Goal: Task Accomplishment & Management: Complete application form

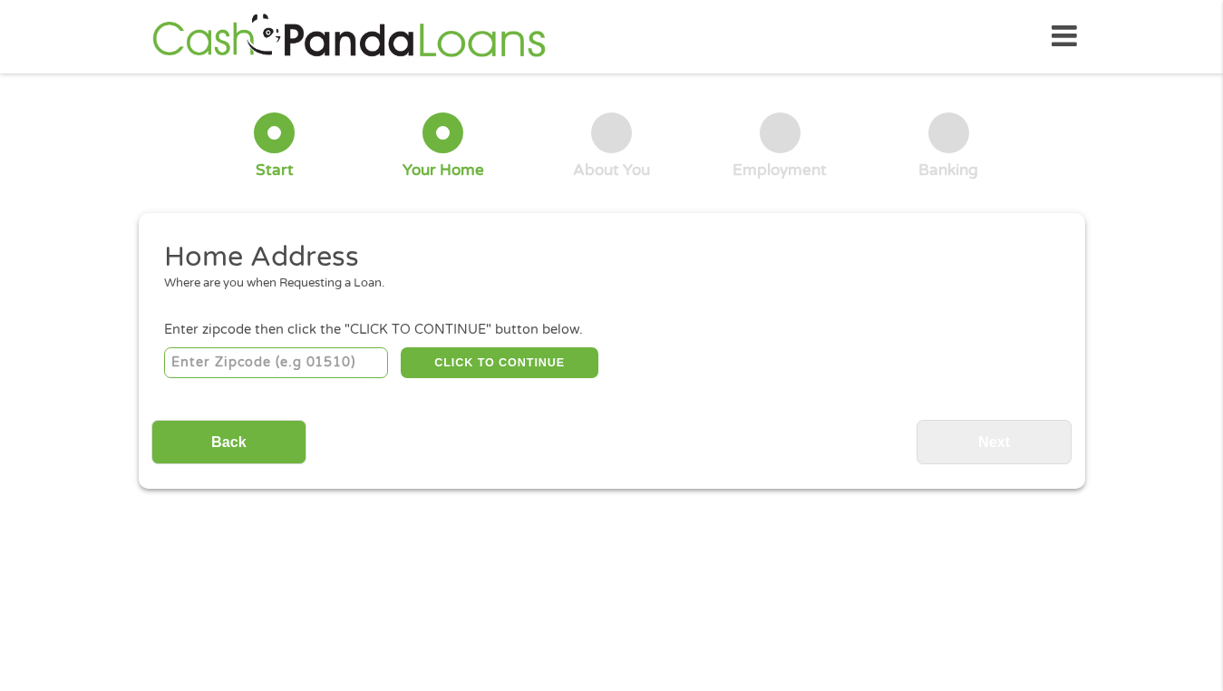
click at [322, 363] on input "number" at bounding box center [276, 362] width 224 height 31
type input "85012"
select select "[US_STATE]"
click at [533, 366] on button "CLICK TO CONTINUE" at bounding box center [500, 362] width 198 height 31
type input "85012"
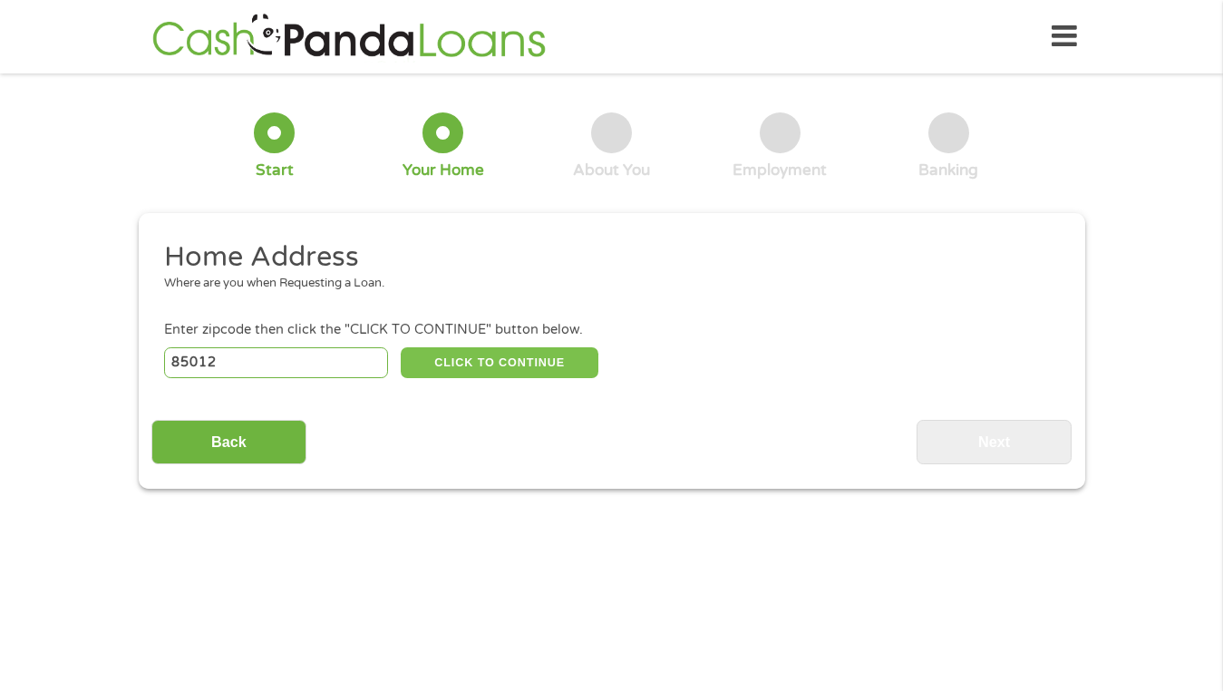
type input "Phoenix"
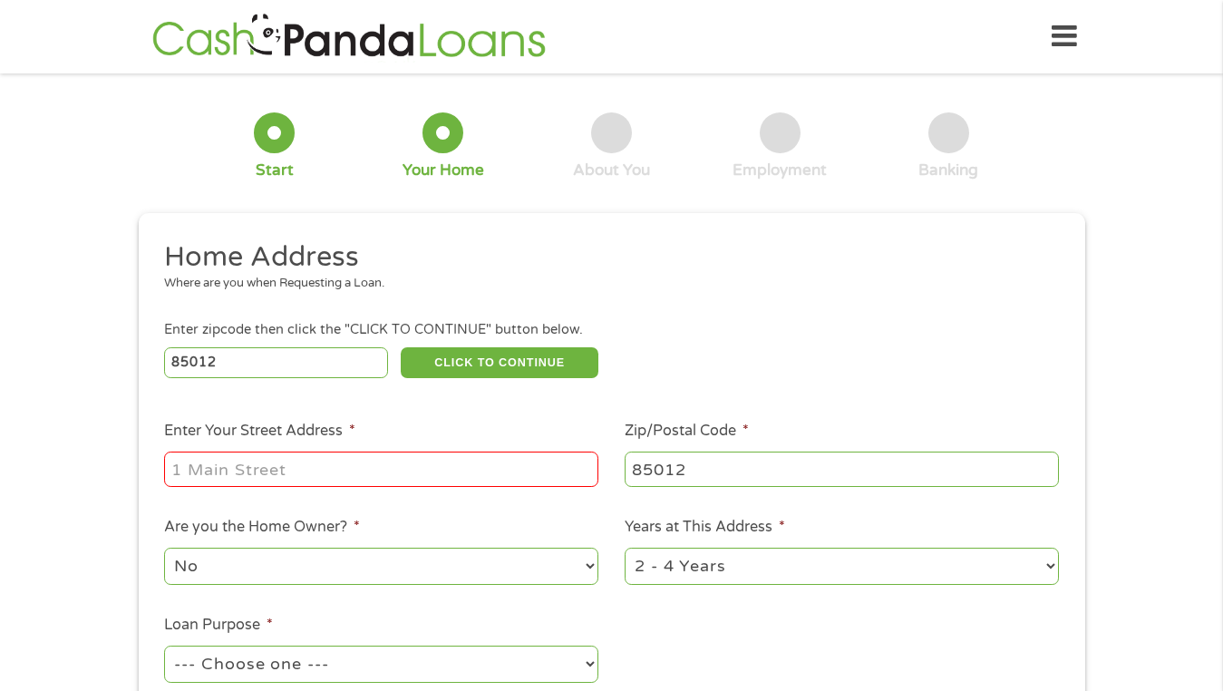
click at [482, 469] on input "Enter Your Street Address *" at bounding box center [381, 468] width 434 height 34
type input "[STREET_ADDRESS][PERSON_NAME]"
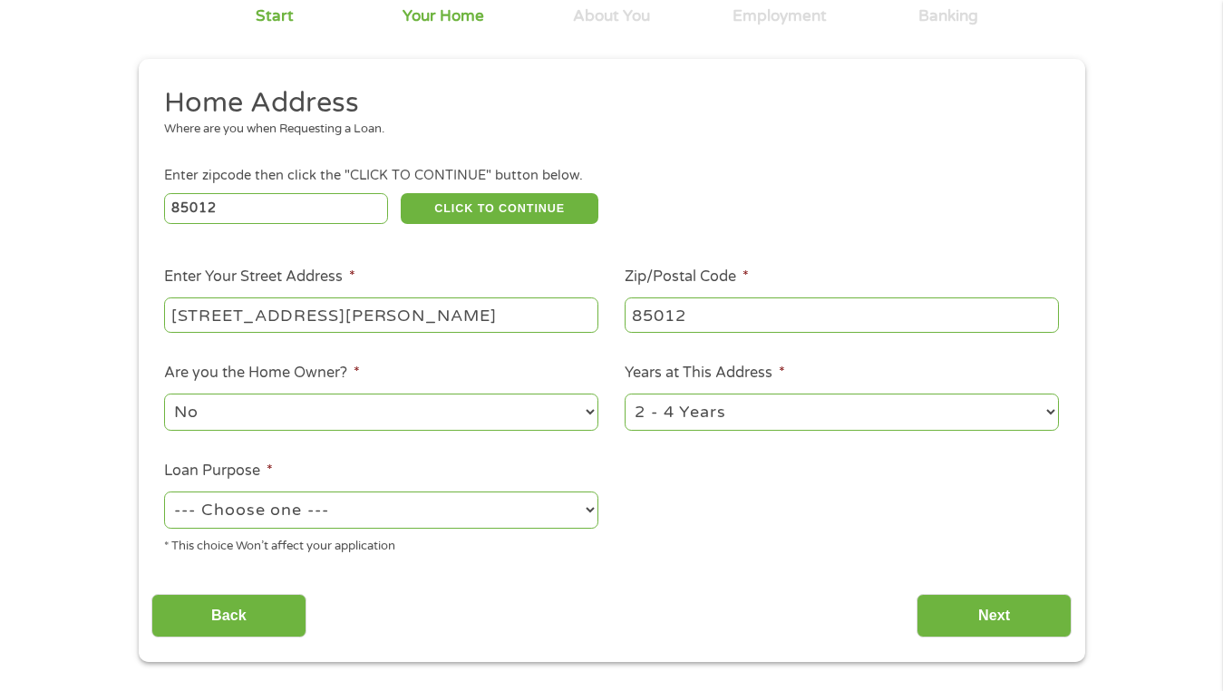
scroll to position [155, 0]
click at [488, 518] on select "--- Choose one --- Pay Bills Debt Consolidation Home Improvement Major Purchase…" at bounding box center [381, 508] width 434 height 37
select select "shorttermcash"
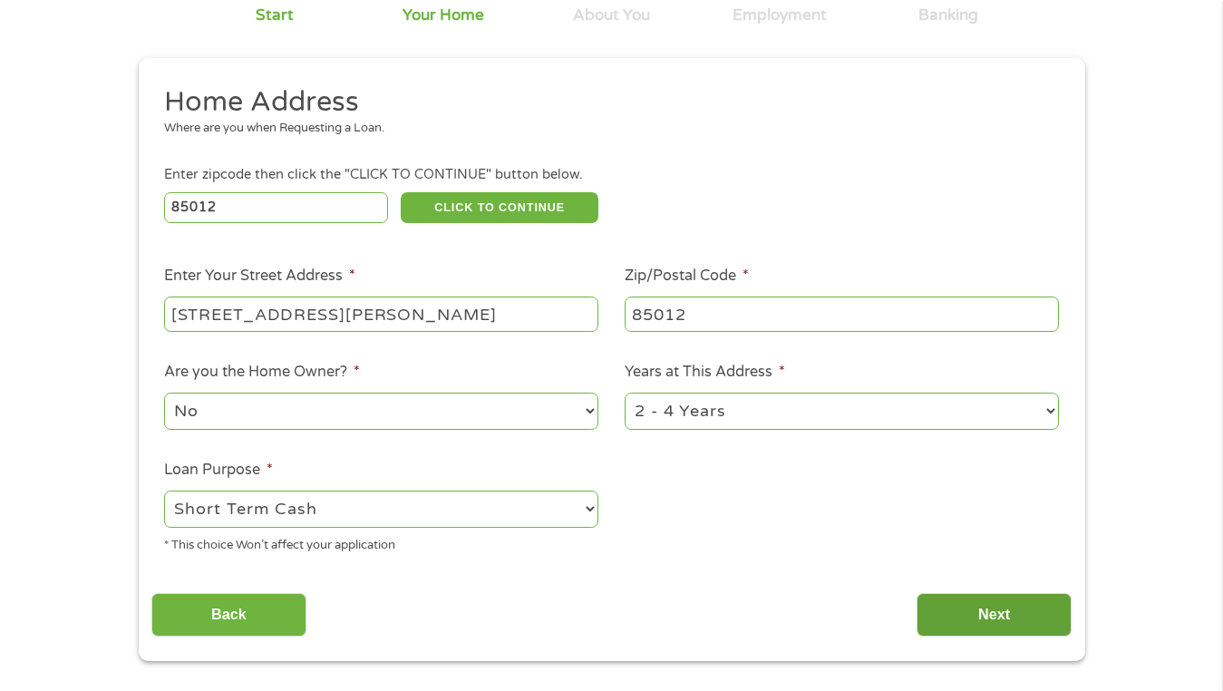
click at [964, 614] on input "Next" at bounding box center [993, 615] width 155 height 44
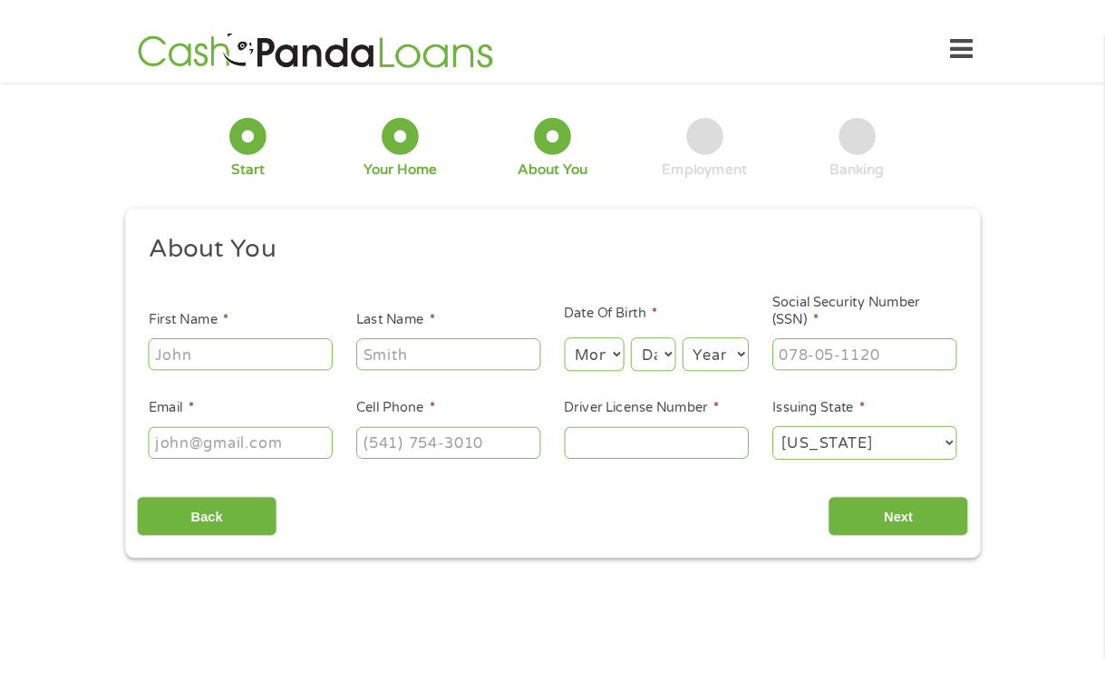
scroll to position [0, 0]
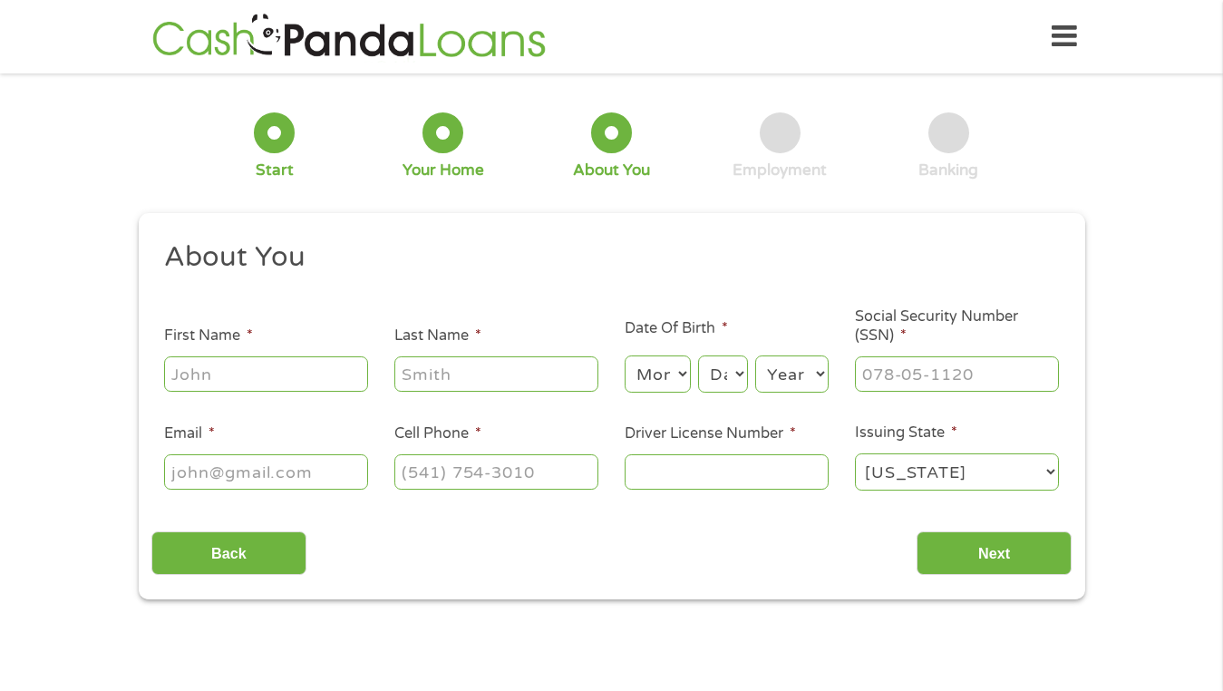
click at [297, 382] on input "First Name *" at bounding box center [266, 373] width 204 height 34
type input "[PERSON_NAME]"
type input "[EMAIL_ADDRESS][DOMAIN_NAME]"
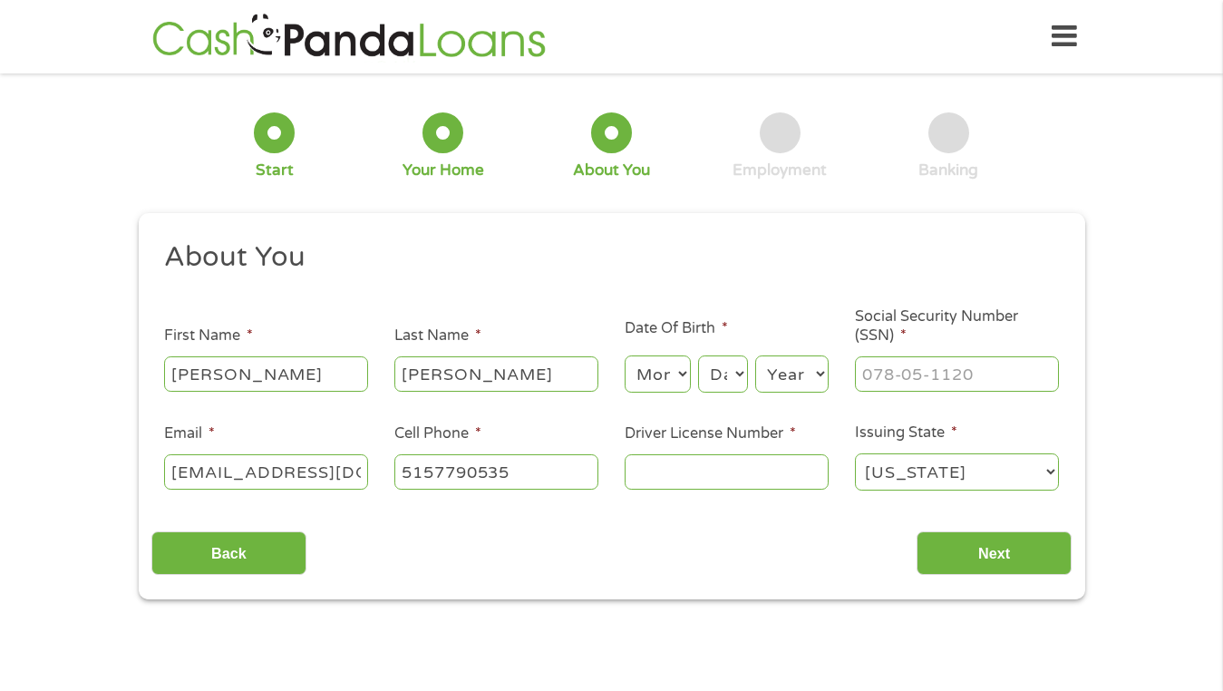
type input "[PHONE_NUMBER]"
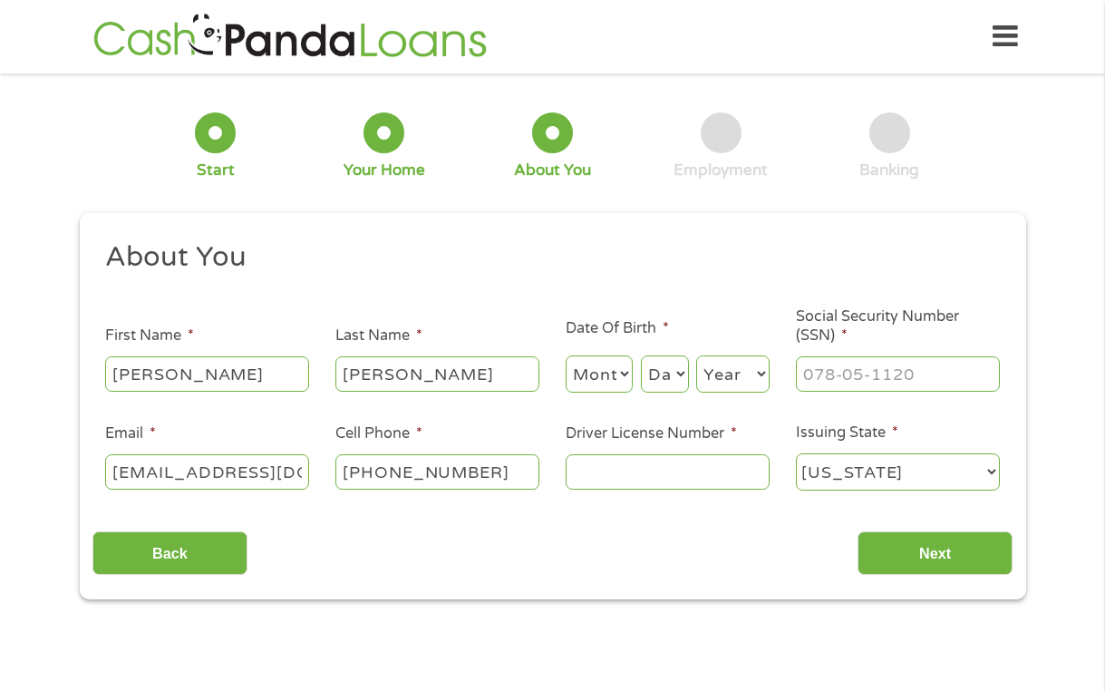
scroll to position [102, 0]
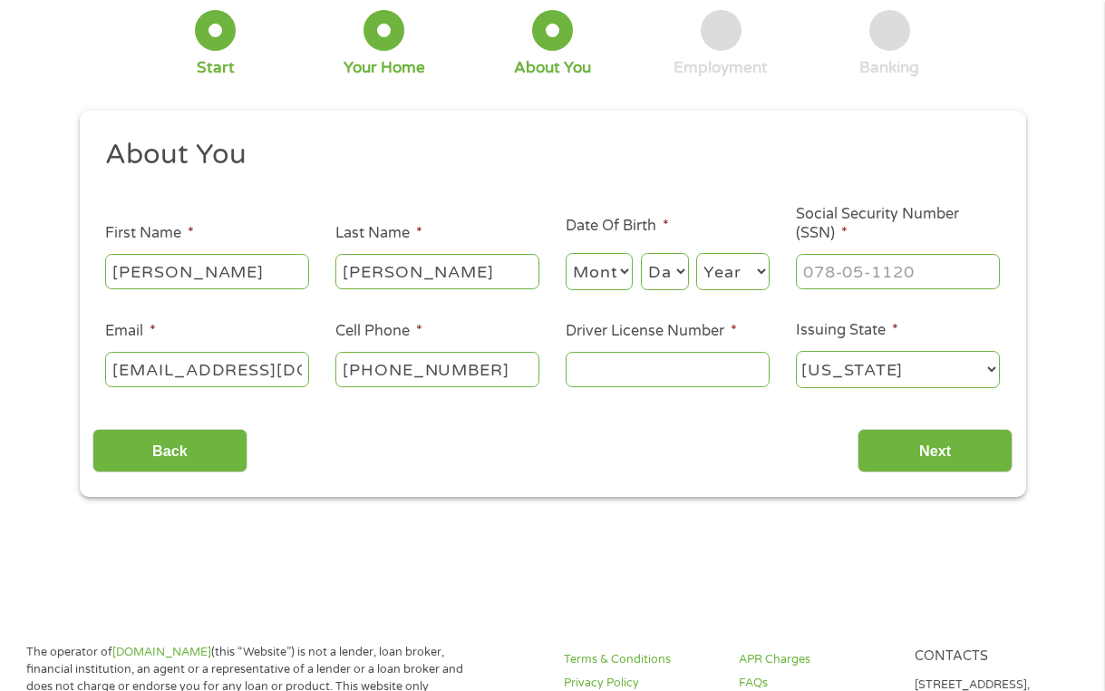
click at [619, 265] on select "Month 1 2 3 4 5 6 7 8 9 10 11 12" at bounding box center [600, 271] width 68 height 37
select select "7"
click at [670, 276] on select "Day 1 2 3 4 5 6 7 8 9 10 11 12 13 14 15 16 17 18 19 20 21 22 23 24 25 26 27 28 …" at bounding box center [665, 271] width 48 height 37
select select "3"
click at [721, 271] on select "Year [DATE] 2006 2005 2004 2003 2002 2001 2000 1999 1998 1997 1996 1995 1994 19…" at bounding box center [732, 271] width 73 height 37
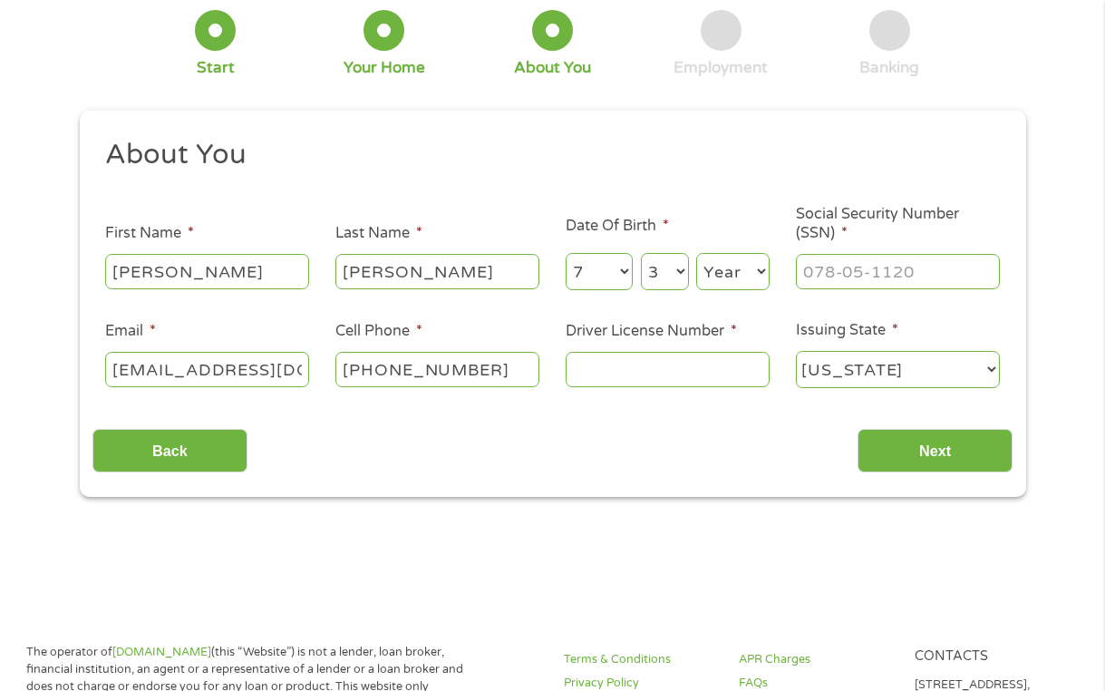
select select "2001"
click at [882, 286] on input "___-__-____" at bounding box center [898, 271] width 204 height 34
type input "475-39-1683"
click at [637, 381] on input "Driver License Number *" at bounding box center [668, 369] width 204 height 34
type input "A"
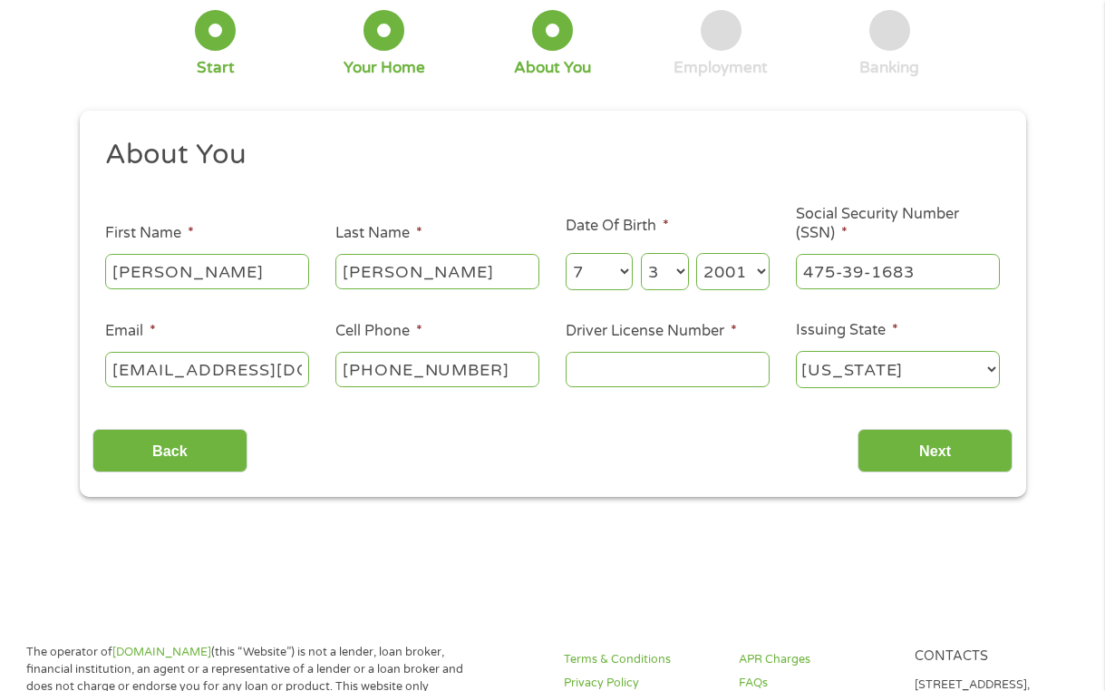
click at [855, 378] on select "[US_STATE] [US_STATE] [US_STATE] [US_STATE] [US_STATE] [US_STATE] [US_STATE] [U…" at bounding box center [898, 369] width 204 height 37
select select "[US_STATE]"
click at [915, 452] on input "Next" at bounding box center [934, 451] width 155 height 44
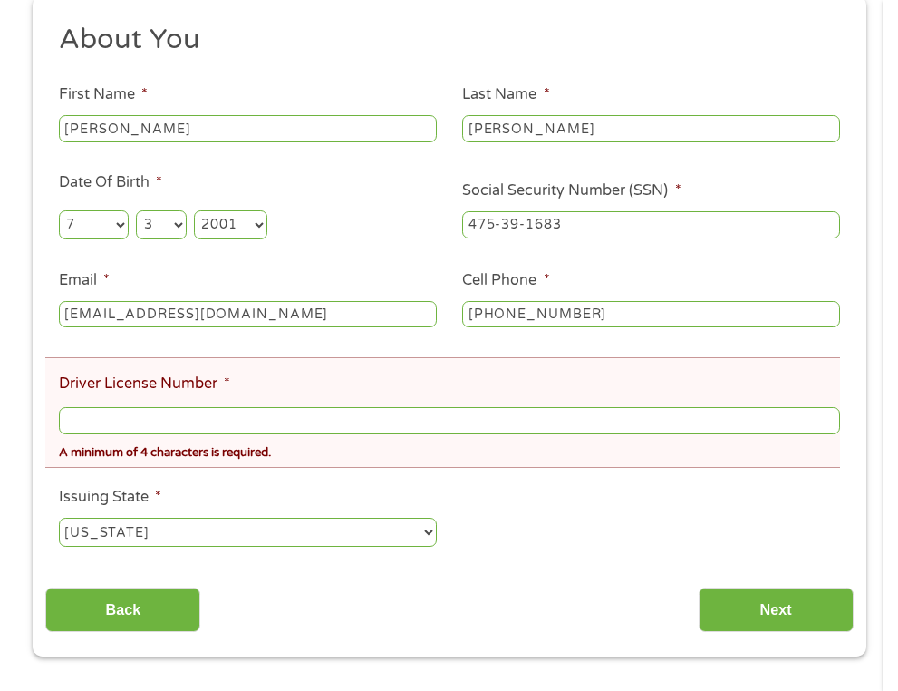
scroll to position [325, 0]
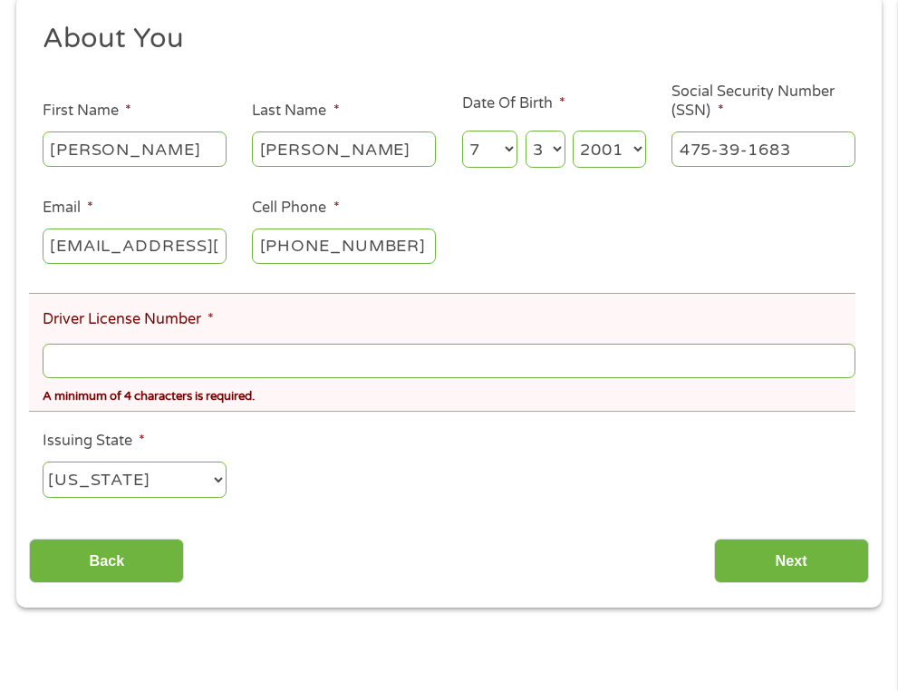
click at [667, 371] on input "Driver License Number *" at bounding box center [449, 361] width 813 height 34
type input "929AL0115"
click at [741, 537] on div "Back Next" at bounding box center [448, 554] width 839 height 57
click at [752, 562] on input "Next" at bounding box center [791, 560] width 155 height 44
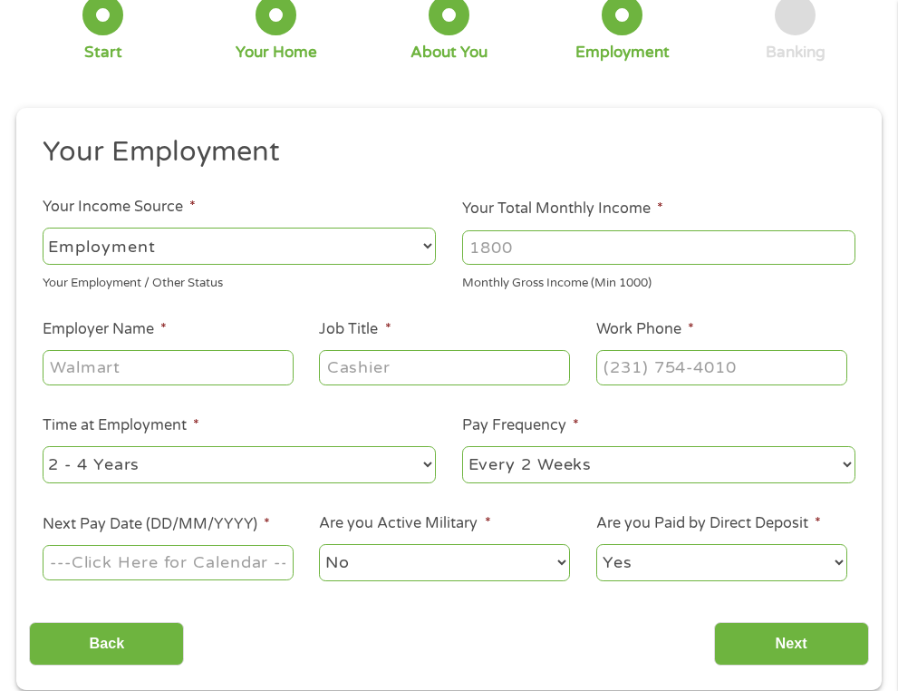
scroll to position [154, 0]
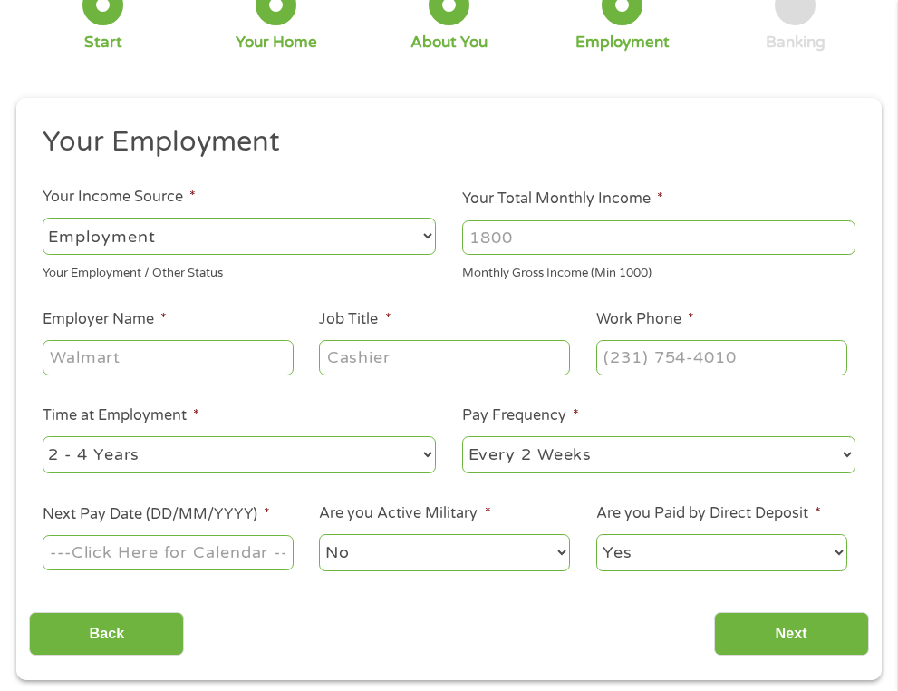
click at [393, 239] on select "--- Choose one --- Employment [DEMOGRAPHIC_DATA] Benefits" at bounding box center [239, 236] width 393 height 37
select select "selfEmployed"
click at [516, 245] on input "Your Total Monthly Income *" at bounding box center [658, 237] width 393 height 34
type input "4000"
click at [239, 362] on input "Employer Name *" at bounding box center [168, 357] width 251 height 34
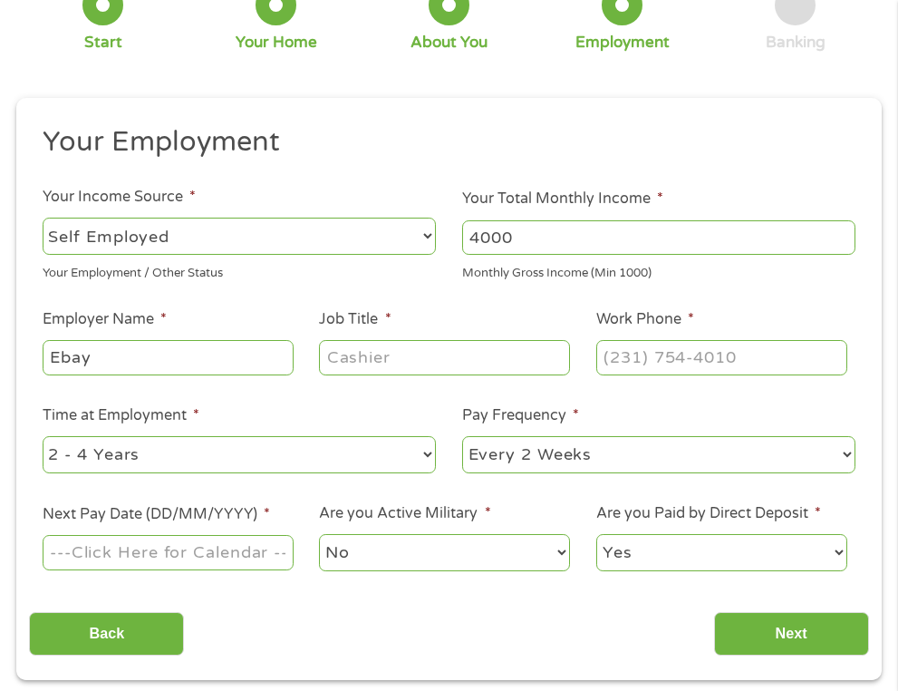
type input "Ebay"
click at [415, 361] on input "Job Title *" at bounding box center [444, 357] width 251 height 34
type input "e"
type input "seller"
click at [706, 363] on input "(___) ___-____" at bounding box center [721, 357] width 251 height 34
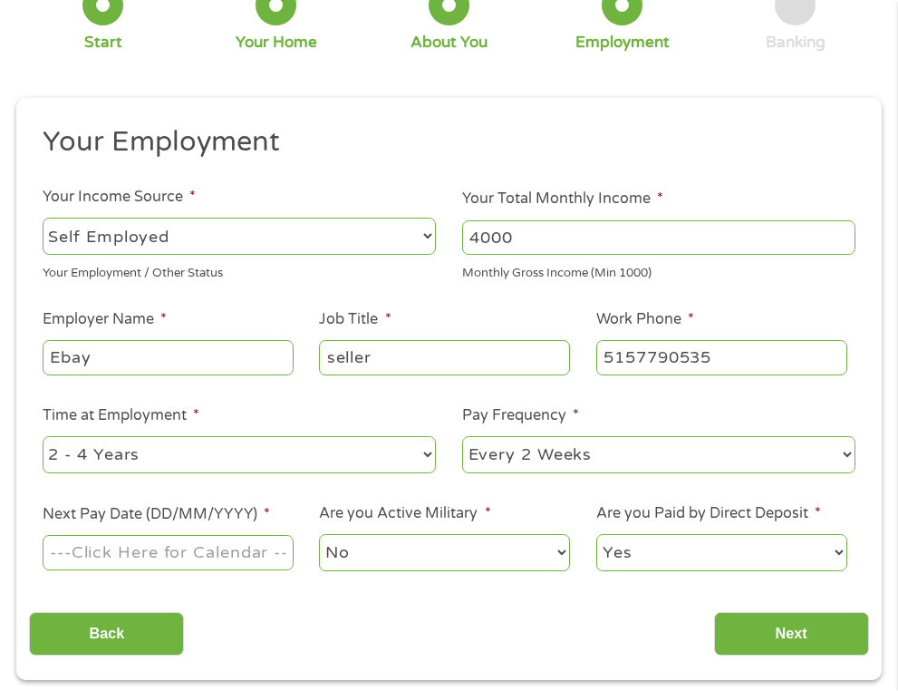
type input "[PHONE_NUMBER]"
click at [416, 455] on select "--- Choose one --- 1 Year or less 1 - 2 Years 2 - 4 Years Over 4 Years" at bounding box center [239, 454] width 393 height 37
select select "12months"
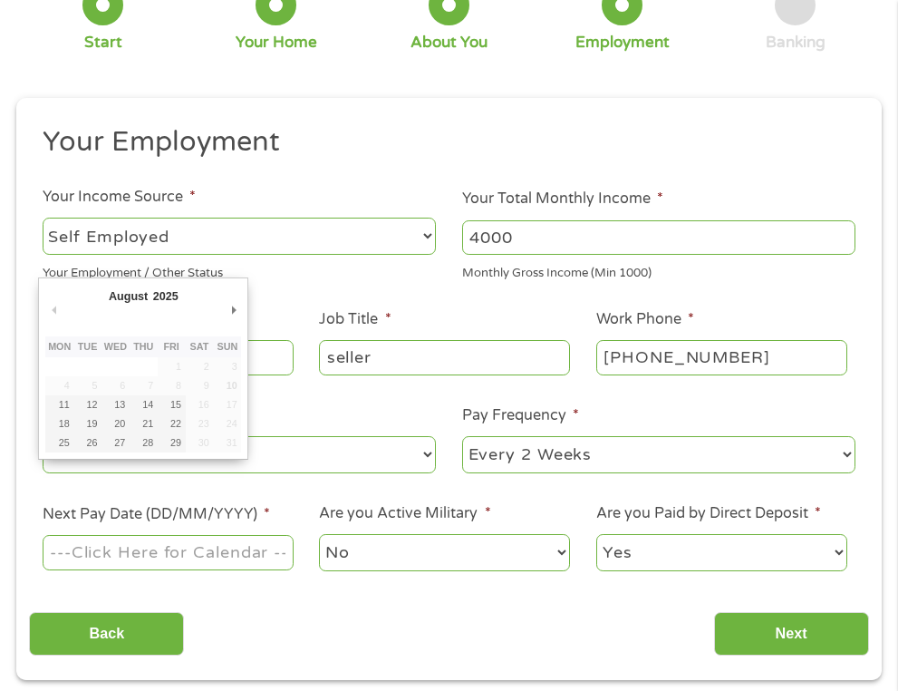
click at [263, 551] on input "Next Pay Date (DD/MM/YYYY) *" at bounding box center [168, 552] width 251 height 34
type input "[DATE]"
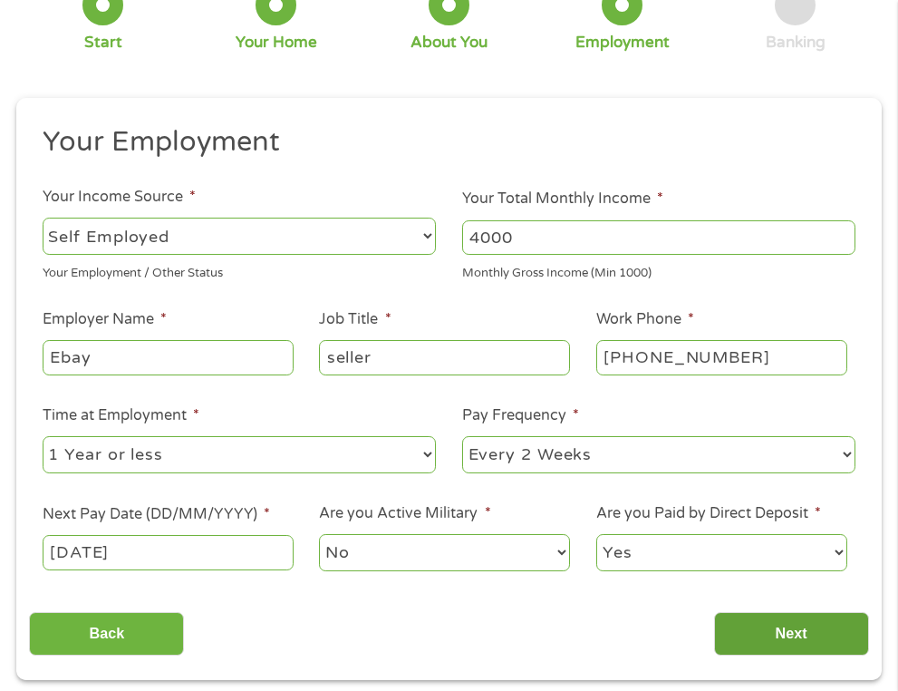
click at [714, 626] on input "Next" at bounding box center [791, 634] width 155 height 44
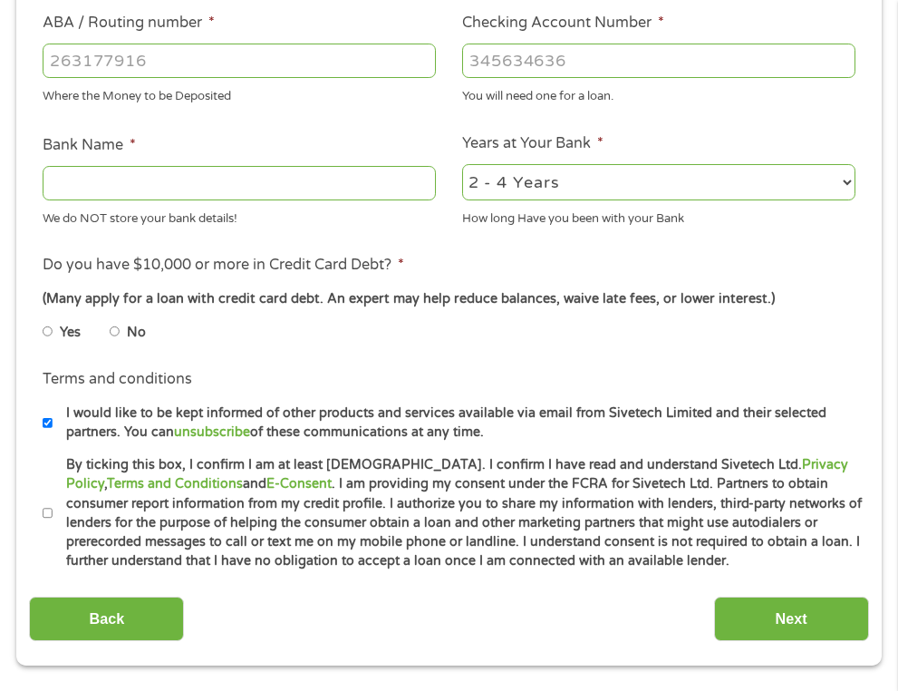
scroll to position [596, 0]
